Goal: Navigation & Orientation: Go to known website

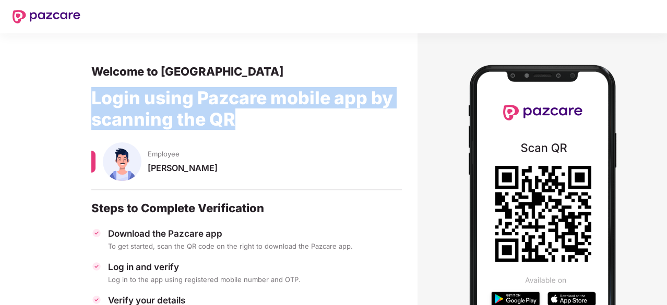
drag, startPoint x: 233, startPoint y: 117, endPoint x: 84, endPoint y: 103, distance: 149.3
click at [84, 103] on section "Welcome to Pazcare Login using Pazcare mobile app by scanning the QR Employee […" at bounding box center [208, 233] width 417 height 401
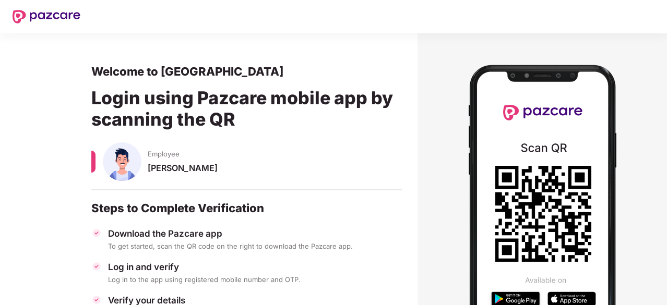
click at [94, 69] on div "Welcome to [GEOGRAPHIC_DATA]" at bounding box center [246, 71] width 310 height 15
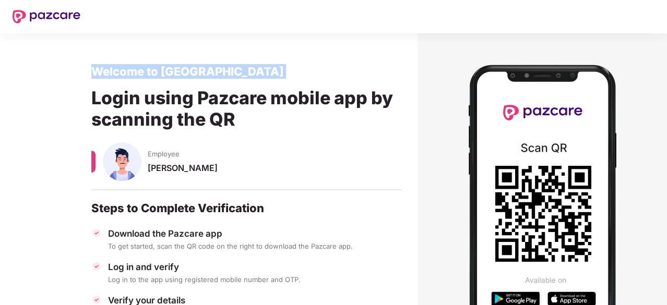
drag, startPoint x: 94, startPoint y: 69, endPoint x: 238, endPoint y: 98, distance: 146.9
click at [218, 83] on div "Welcome to Pazcare Login using Pazcare mobile app by scanning the QR Employee […" at bounding box center [246, 233] width 310 height 339
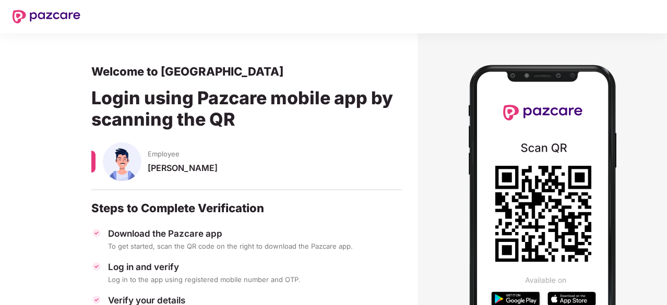
click at [248, 120] on div "Login using Pazcare mobile app by scanning the QR" at bounding box center [246, 111] width 310 height 64
click at [233, 115] on div "Login using Pazcare mobile app by scanning the QR" at bounding box center [246, 111] width 310 height 64
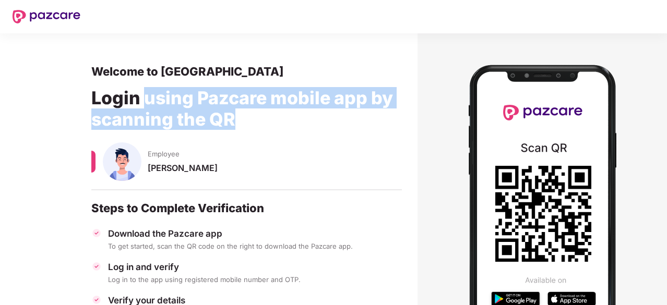
drag, startPoint x: 233, startPoint y: 115, endPoint x: 165, endPoint y: 98, distance: 70.3
click at [166, 99] on div "Login using Pazcare mobile app by scanning the QR" at bounding box center [246, 111] width 310 height 64
click at [90, 65] on section "Welcome to Pazcare Login using Pazcare mobile app by scanning the QR Employee […" at bounding box center [208, 233] width 417 height 401
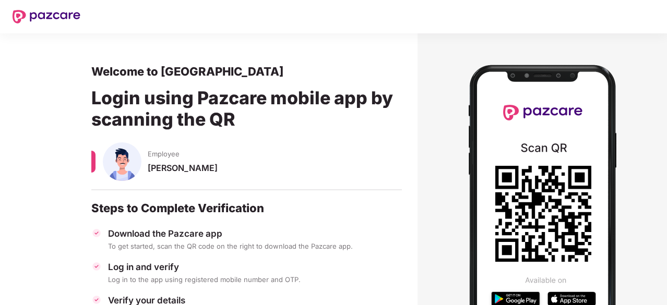
click at [33, 87] on section "Welcome to Pazcare Login using Pazcare mobile app by scanning the QR Employee […" at bounding box center [208, 233] width 417 height 401
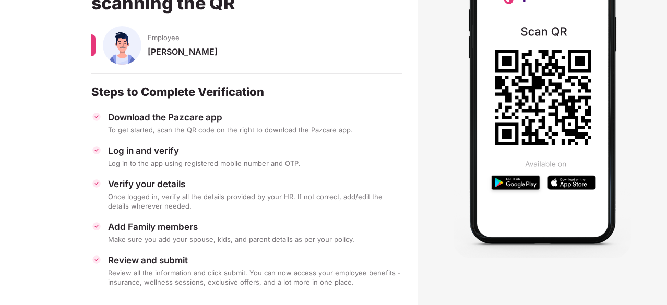
scroll to position [128, 0]
